Goal: Task Accomplishment & Management: Use online tool/utility

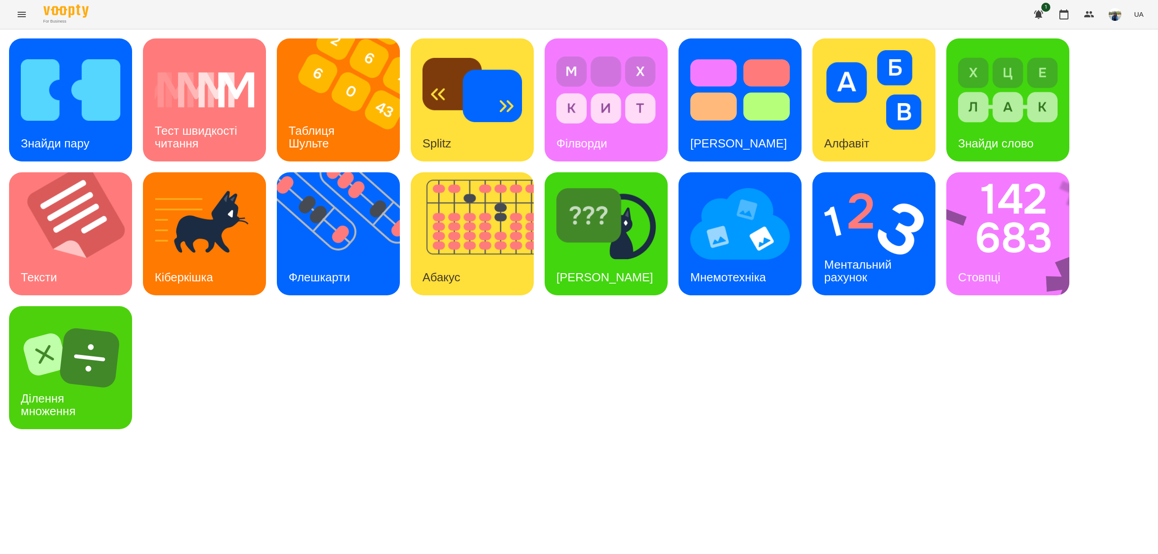
click at [16, 13] on icon "Menu" at bounding box center [21, 14] width 11 height 11
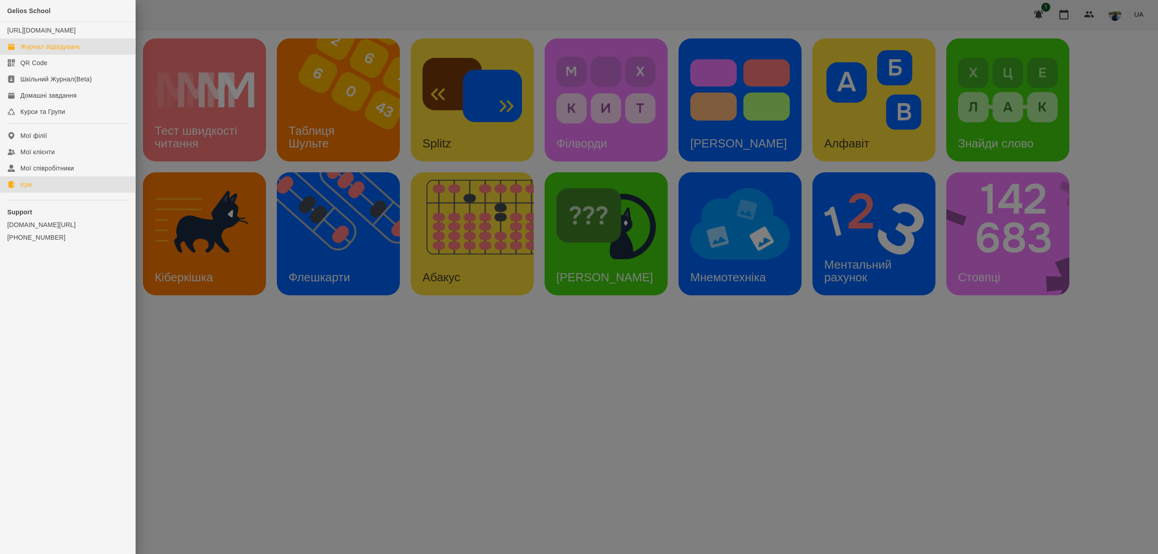
click at [38, 51] on div "Журнал відвідувань" at bounding box center [50, 46] width 60 height 9
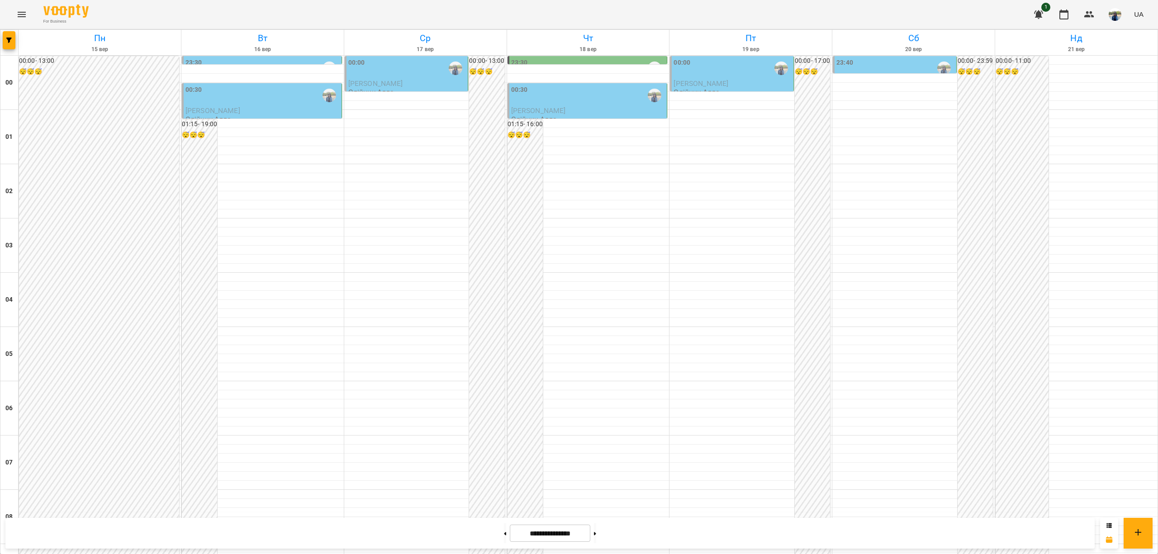
scroll to position [845, 0]
click at [504, 530] on button at bounding box center [505, 533] width 2 height 20
type input "**********"
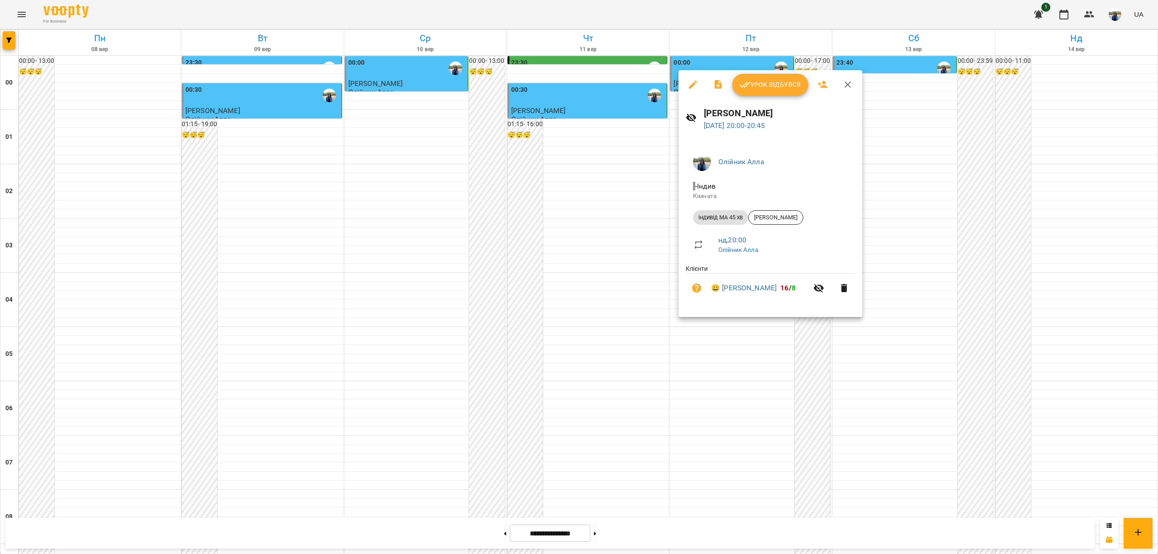
click at [770, 86] on span "Урок відбувся" at bounding box center [770, 84] width 62 height 11
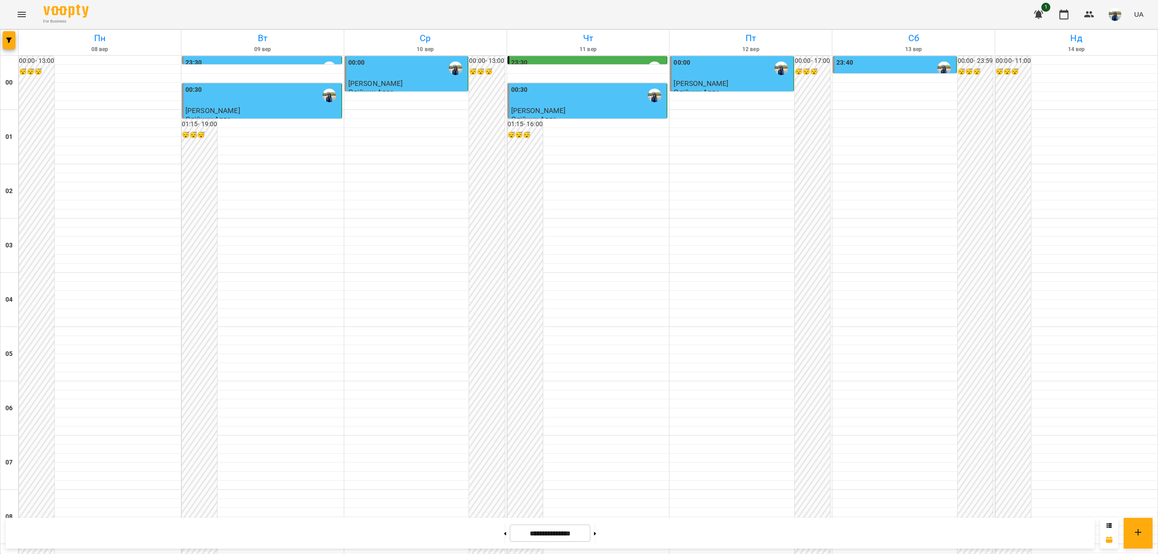
scroll to position [845, 0]
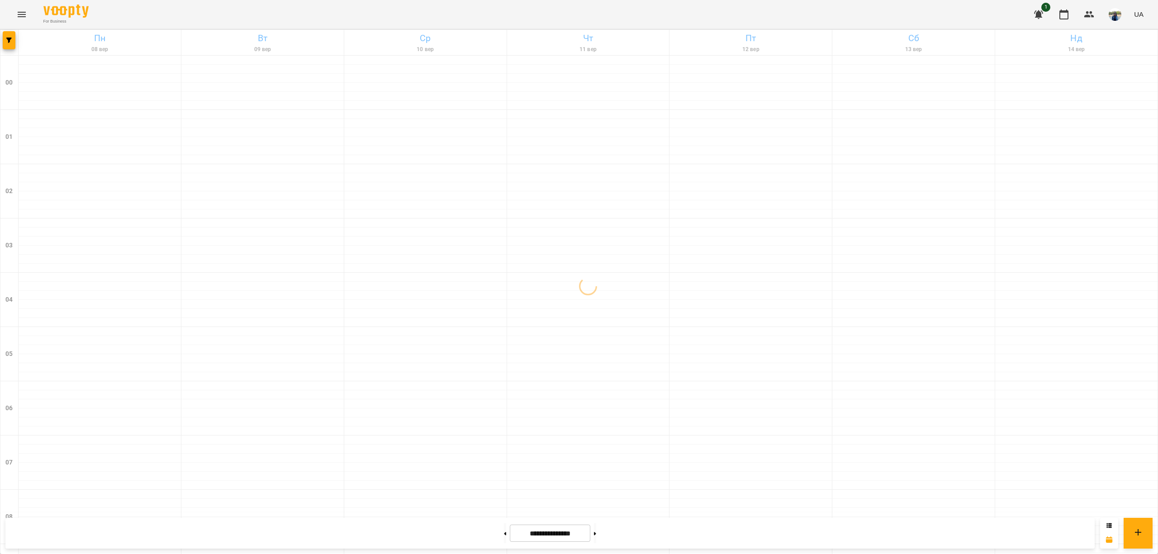
click at [24, 12] on icon "Menu" at bounding box center [22, 14] width 8 height 5
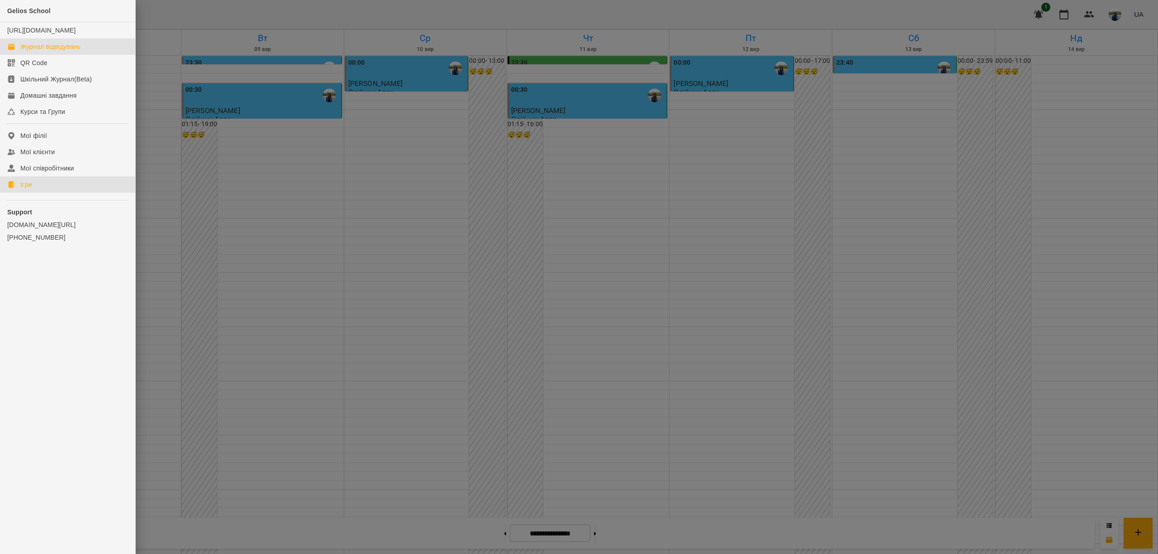
click at [34, 192] on link "Ігри" at bounding box center [67, 184] width 135 height 16
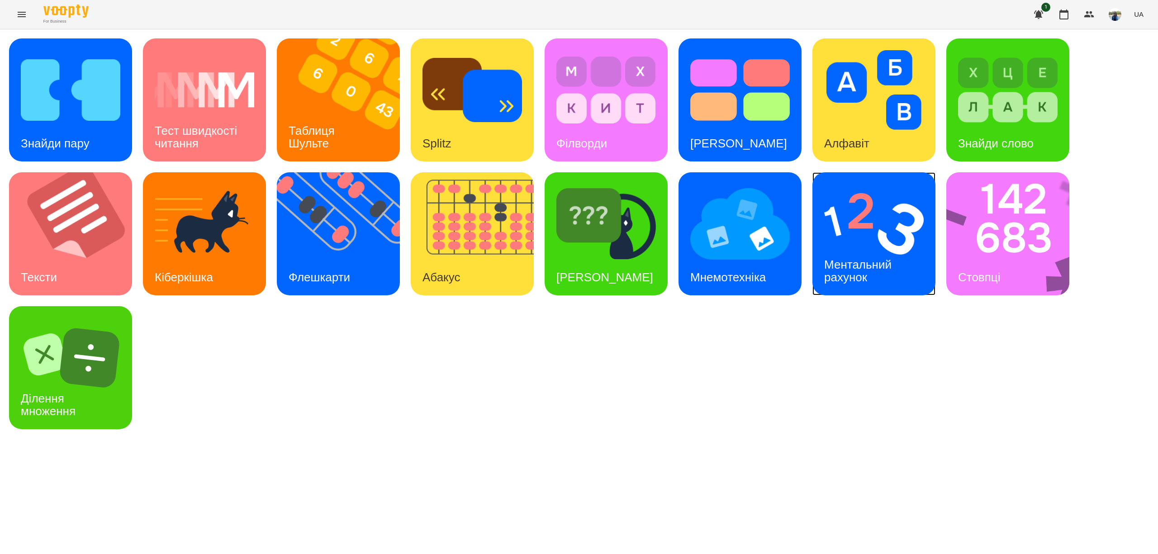
click at [863, 247] on div "Ментальний рахунок" at bounding box center [859, 271] width 94 height 48
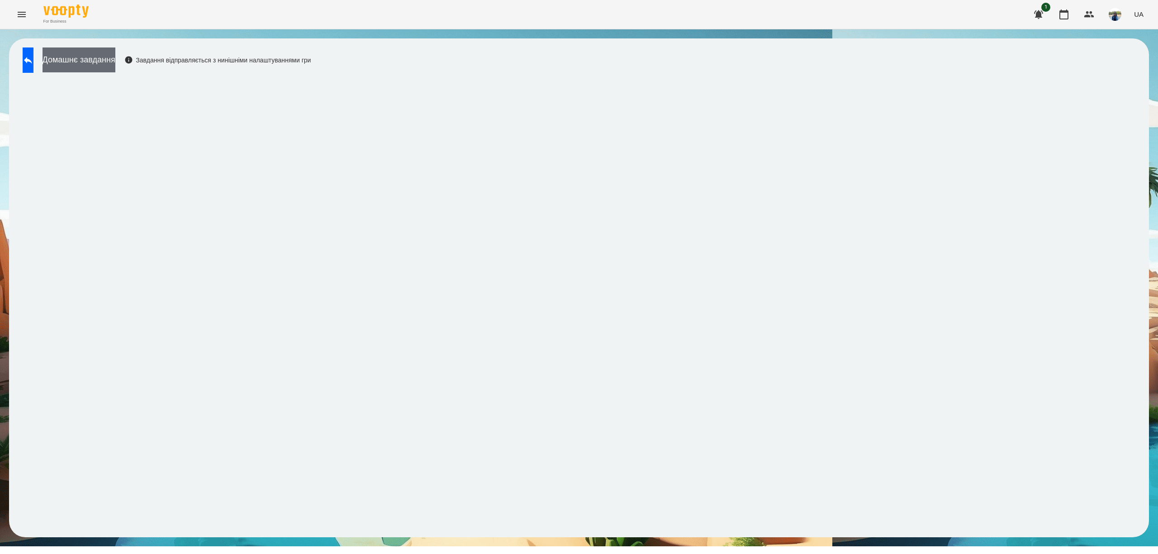
click at [109, 63] on button "Домашнє завдання" at bounding box center [79, 59] width 73 height 25
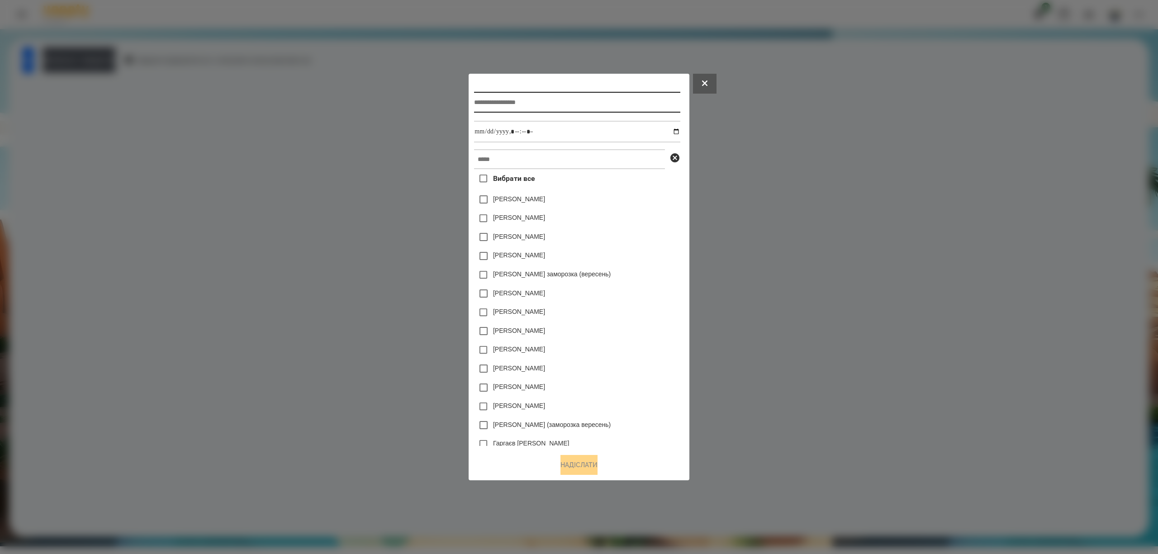
drag, startPoint x: 549, startPoint y: 104, endPoint x: 550, endPoint y: 100, distance: 4.9
click at [549, 104] on input "text" at bounding box center [577, 102] width 206 height 21
type input "*****"
click at [678, 129] on input "datetime-local" at bounding box center [577, 132] width 206 height 22
type input "**********"
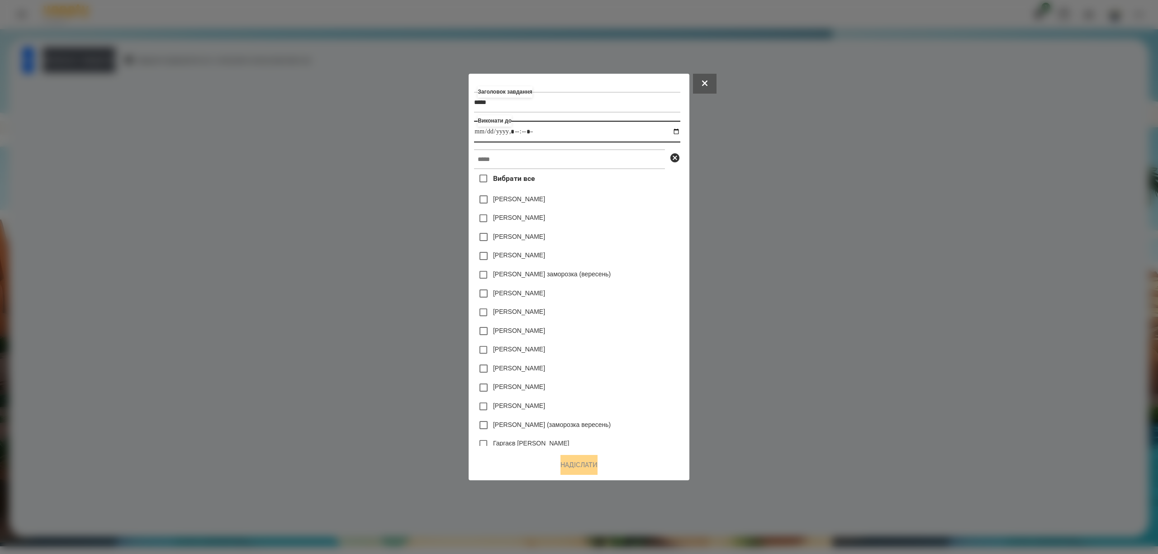
click at [602, 136] on input "datetime-local" at bounding box center [577, 132] width 206 height 22
click at [573, 165] on input "text" at bounding box center [569, 159] width 191 height 20
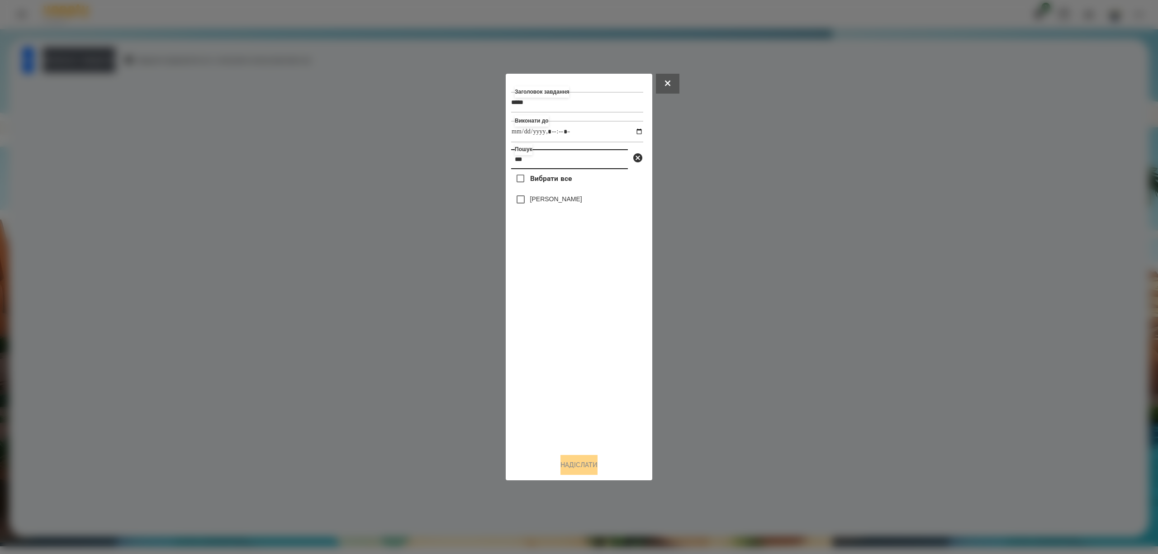
type input "***"
click at [578, 464] on button "Надіслати" at bounding box center [578, 465] width 37 height 20
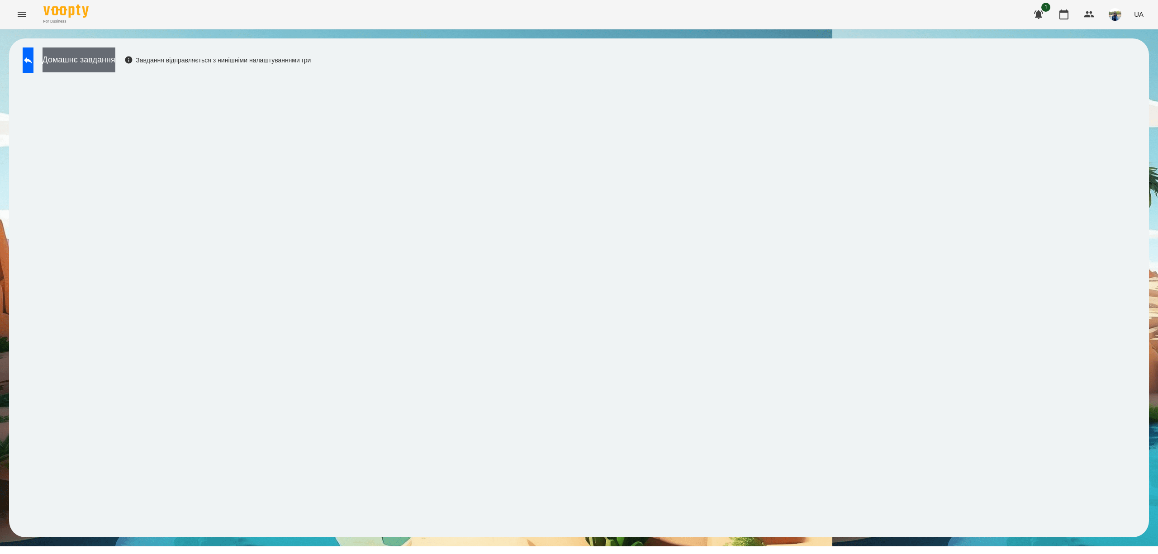
click at [115, 57] on button "Домашнє завдання" at bounding box center [79, 59] width 73 height 25
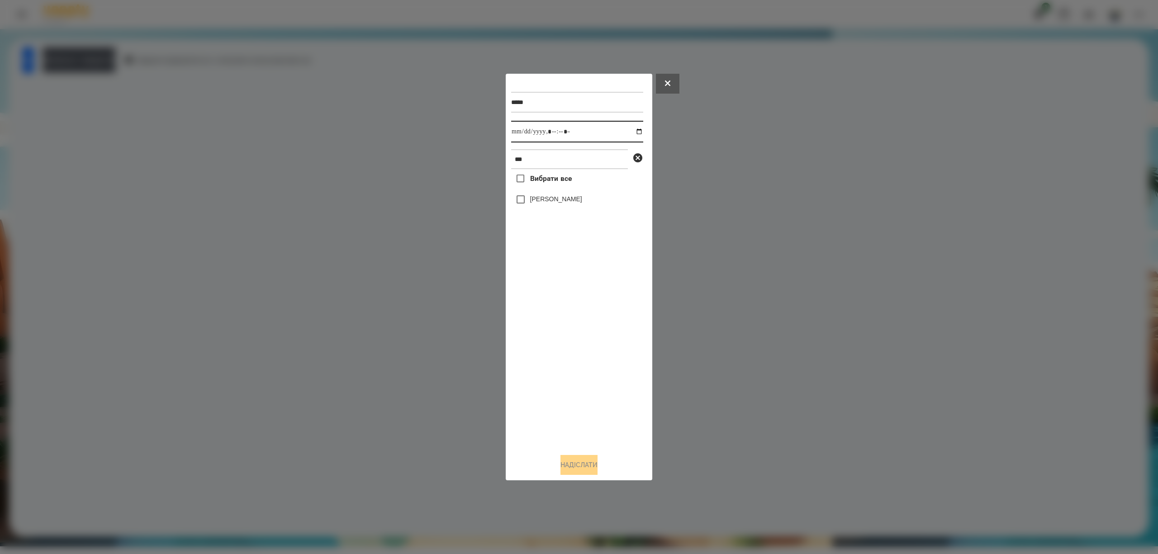
click at [632, 127] on input "datetime-local" at bounding box center [577, 132] width 132 height 22
type input "**********"
click at [592, 121] on input "datetime-local" at bounding box center [577, 132] width 132 height 22
click at [578, 464] on button "Надіслати" at bounding box center [578, 465] width 37 height 20
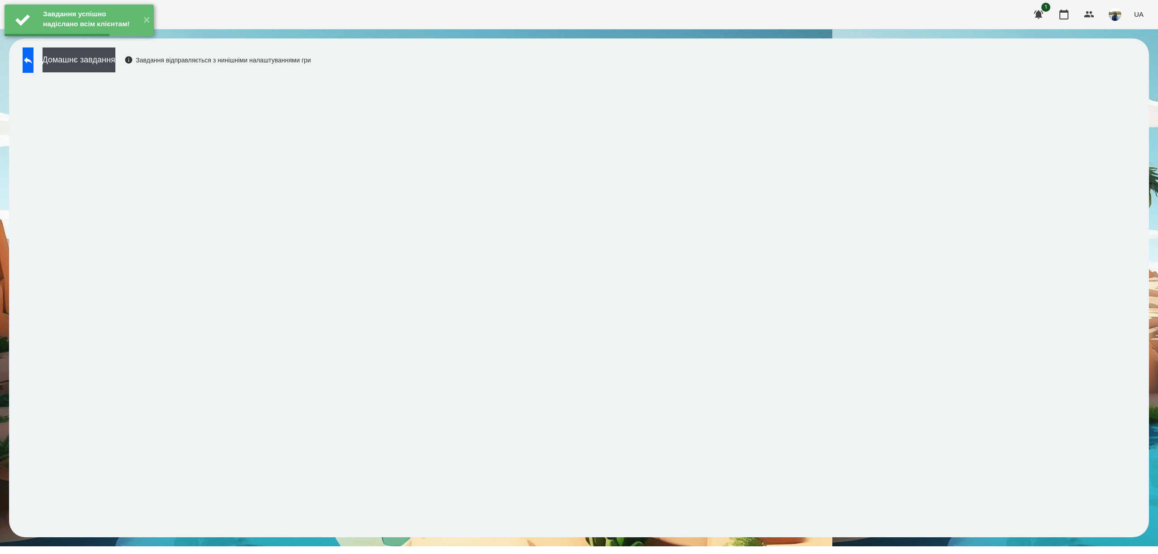
click at [115, 62] on button "Домашнє завдання" at bounding box center [79, 59] width 73 height 25
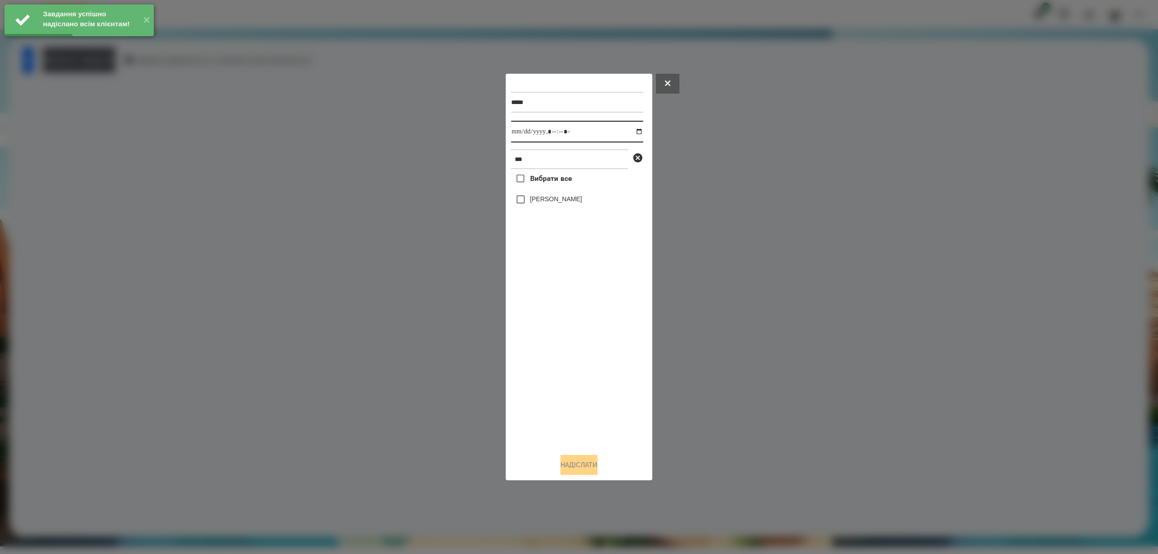
click at [631, 129] on input "datetime-local" at bounding box center [577, 132] width 132 height 22
type input "**********"
click at [600, 137] on input "datetime-local" at bounding box center [577, 132] width 132 height 22
click at [582, 471] on button "Надіслати" at bounding box center [578, 465] width 37 height 20
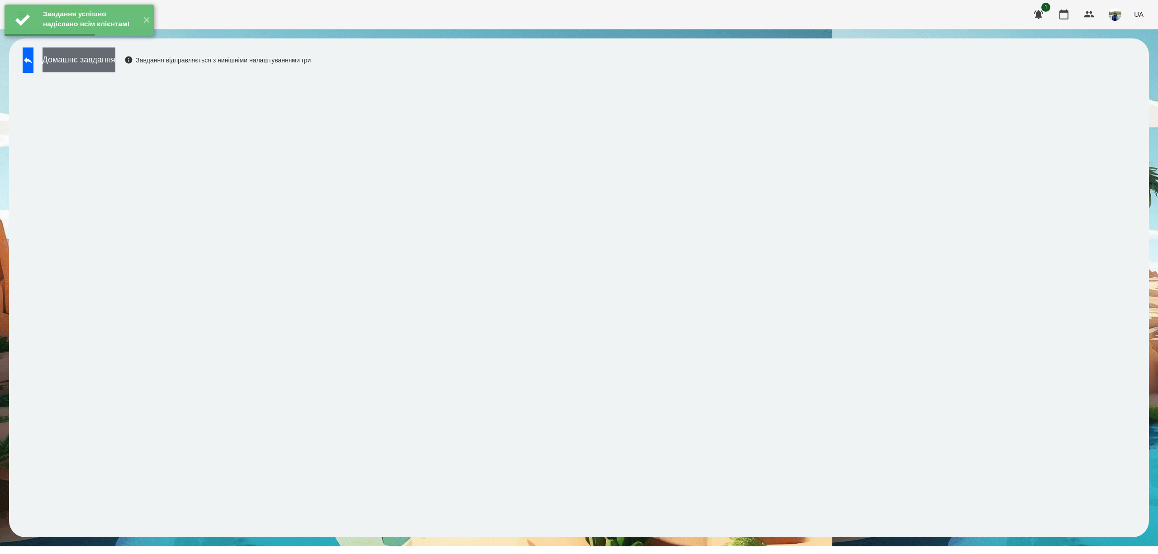
click at [115, 66] on button "Домашнє завдання" at bounding box center [79, 59] width 73 height 25
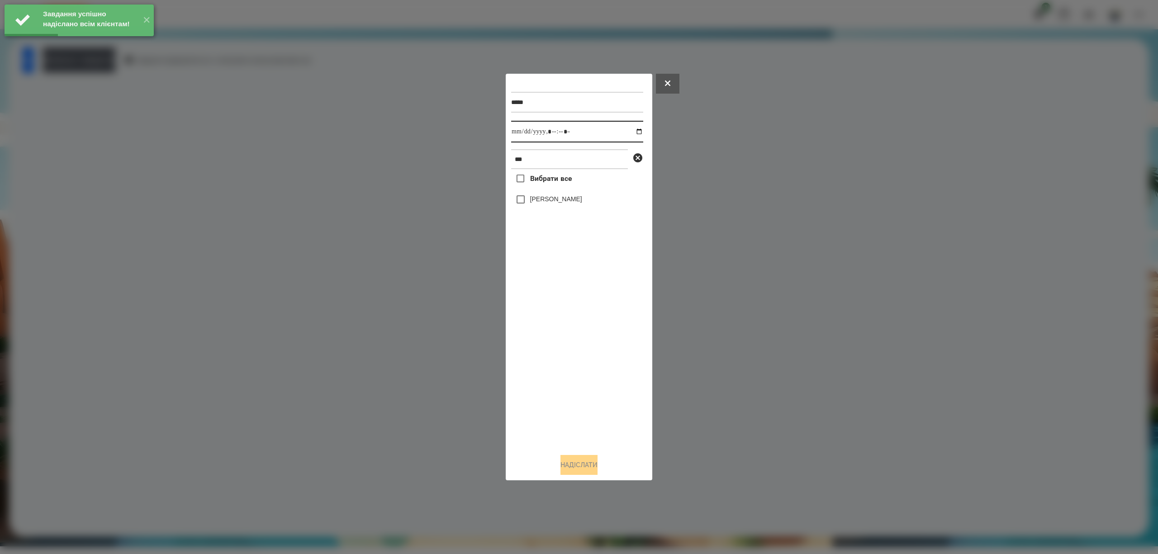
click at [632, 131] on input "datetime-local" at bounding box center [577, 132] width 132 height 22
type input "**********"
drag, startPoint x: 588, startPoint y: 137, endPoint x: 586, endPoint y: 143, distance: 6.3
click at [589, 137] on input "datetime-local" at bounding box center [577, 132] width 132 height 22
click at [577, 463] on button "Надіслати" at bounding box center [578, 465] width 37 height 20
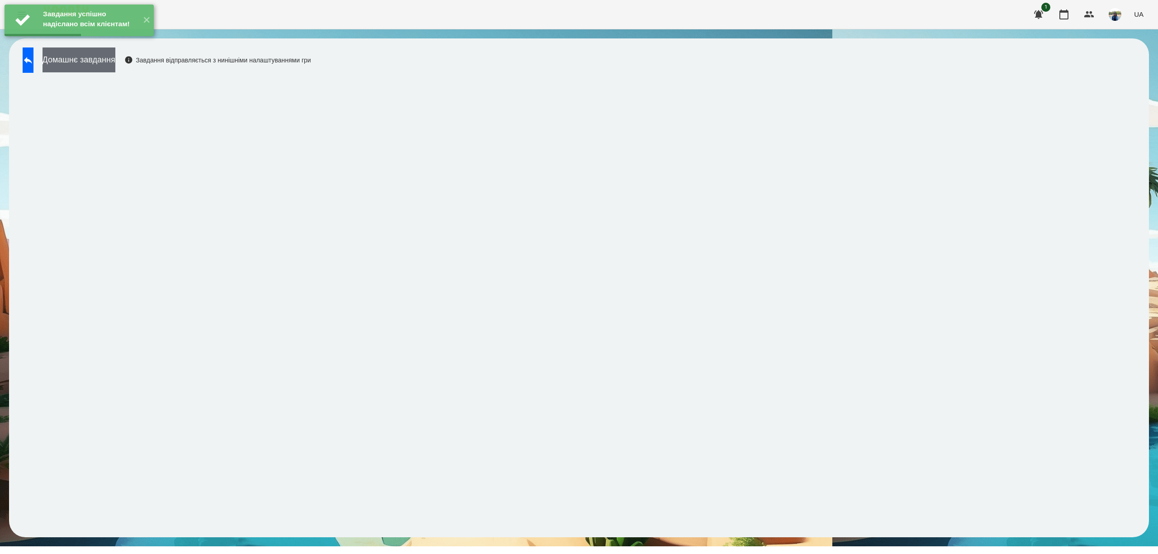
click at [115, 62] on button "Домашнє завдання" at bounding box center [79, 59] width 73 height 25
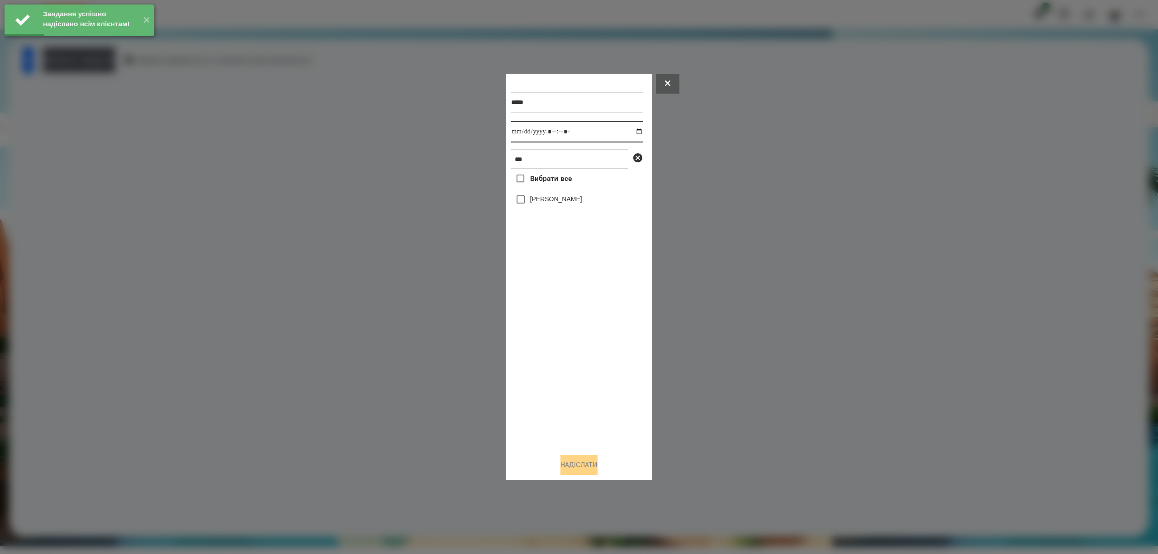
click at [630, 131] on input "datetime-local" at bounding box center [577, 132] width 132 height 22
type input "**********"
drag, startPoint x: 597, startPoint y: 136, endPoint x: 592, endPoint y: 144, distance: 9.5
click at [597, 136] on input "datetime-local" at bounding box center [577, 132] width 132 height 22
click at [574, 467] on button "Надіслати" at bounding box center [578, 465] width 37 height 20
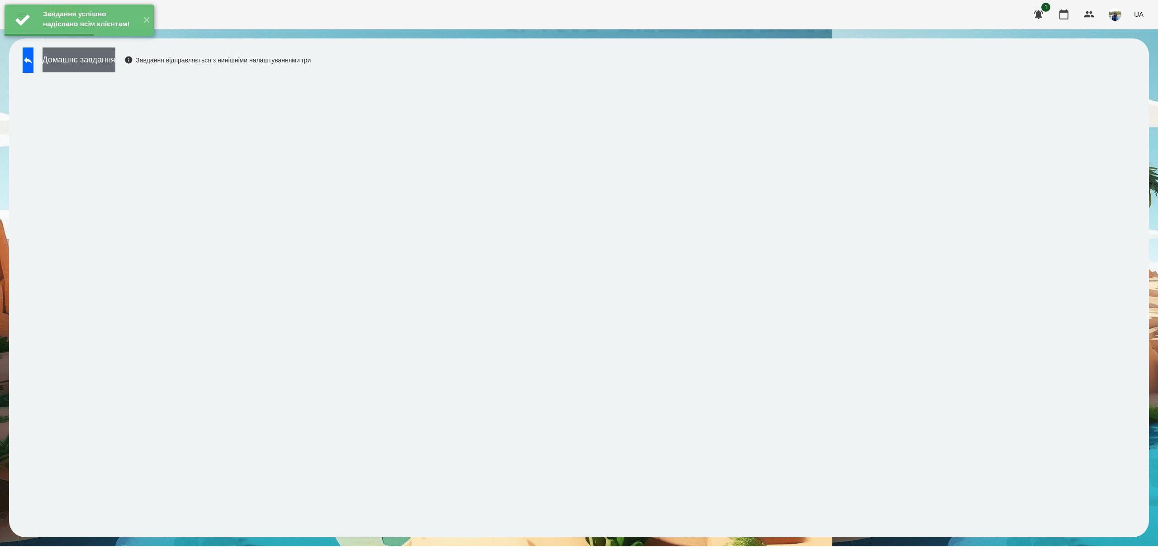
click at [115, 60] on button "Домашнє завдання" at bounding box center [79, 59] width 73 height 25
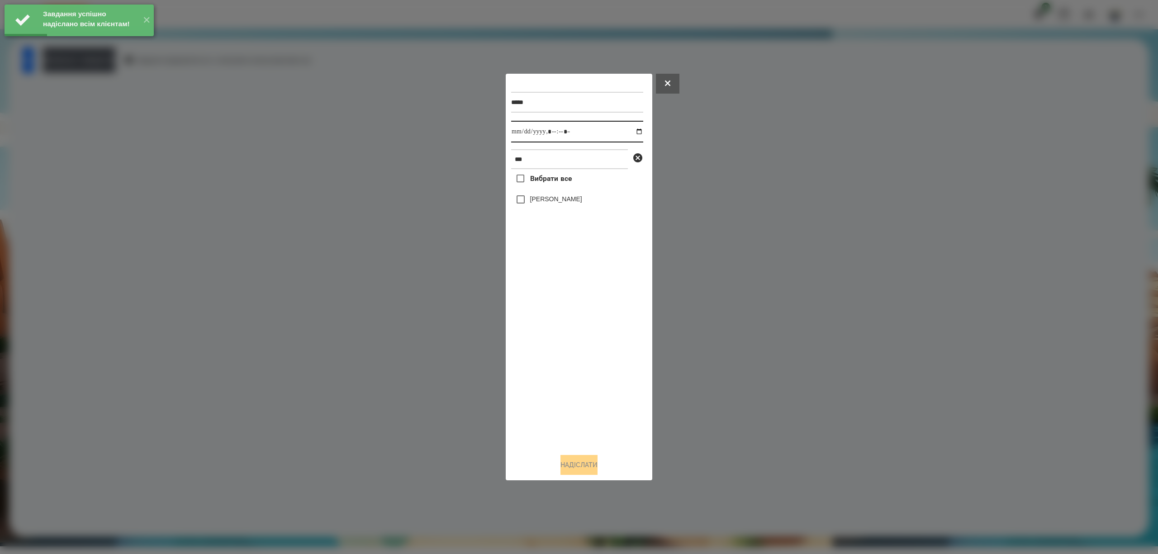
click at [632, 129] on input "datetime-local" at bounding box center [577, 132] width 132 height 22
type input "**********"
drag, startPoint x: 601, startPoint y: 135, endPoint x: 595, endPoint y: 141, distance: 8.3
click at [601, 135] on input "datetime-local" at bounding box center [577, 132] width 132 height 22
click at [589, 465] on button "Надіслати" at bounding box center [578, 465] width 37 height 20
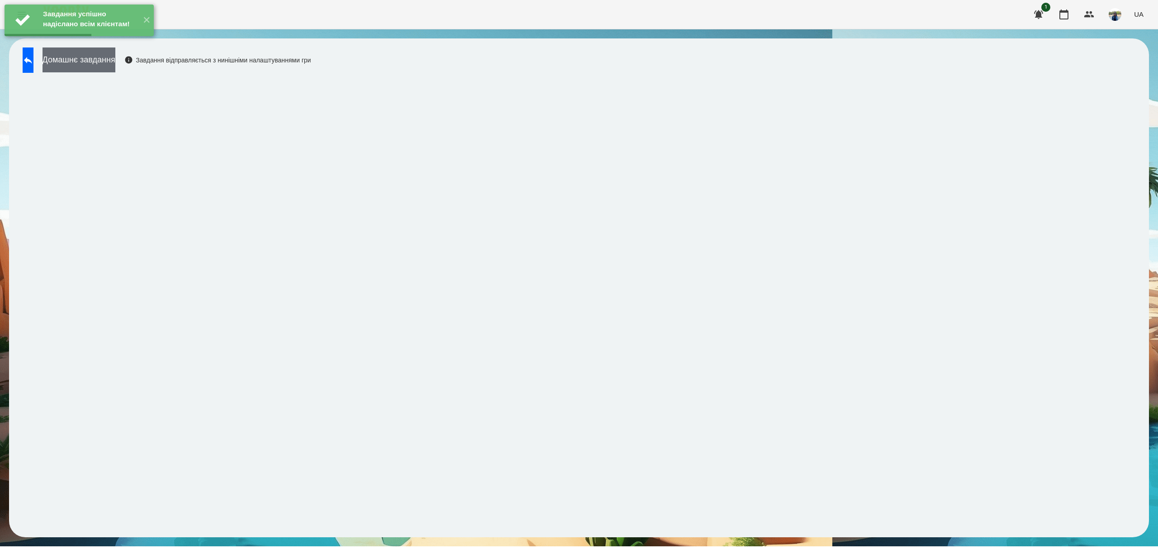
click at [115, 64] on button "Домашнє завдання" at bounding box center [79, 59] width 73 height 25
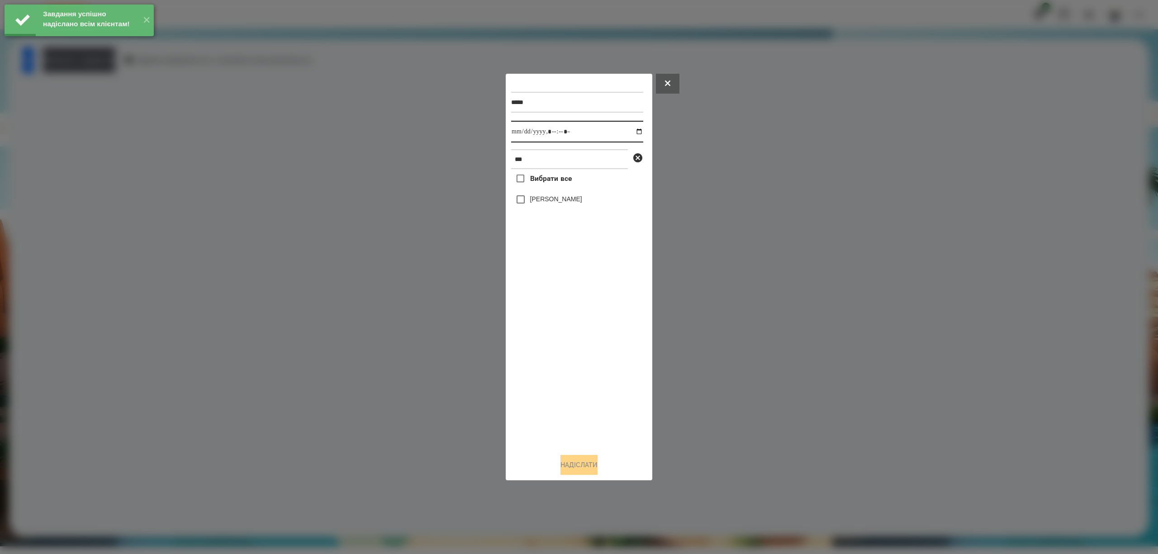
click at [634, 131] on input "datetime-local" at bounding box center [577, 132] width 132 height 22
type input "**********"
click at [591, 127] on input "datetime-local" at bounding box center [577, 132] width 132 height 22
click at [580, 467] on button "Надіслати" at bounding box center [578, 465] width 37 height 20
